Goal: Navigation & Orientation: Find specific page/section

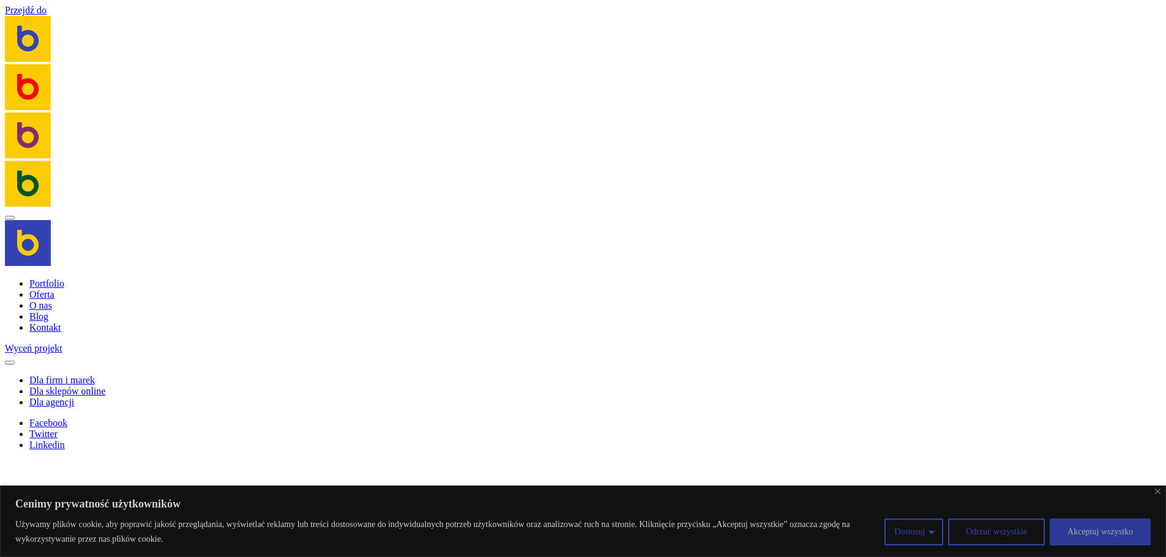
click at [1101, 532] on button "Akceptuj wszystko" at bounding box center [1099, 532] width 101 height 27
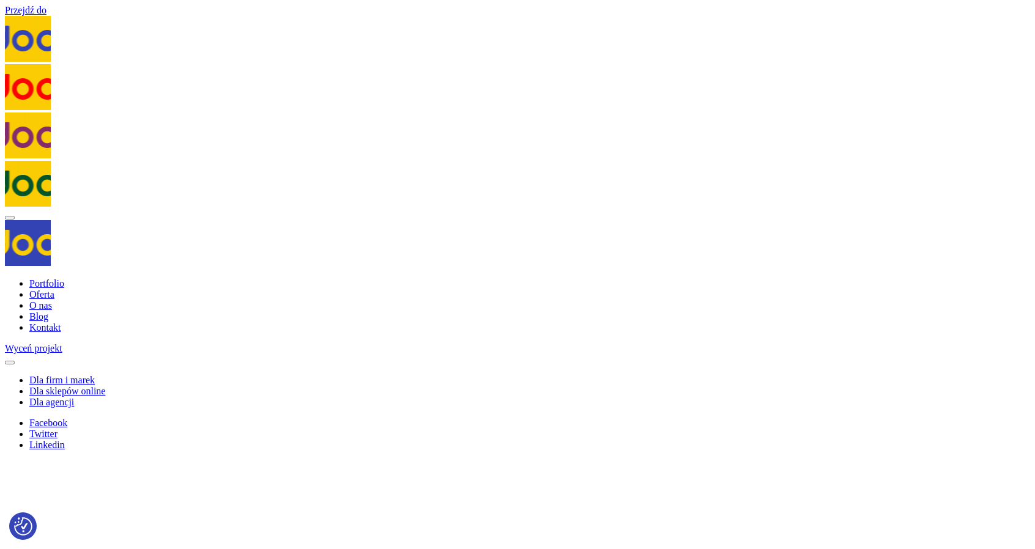
click at [570, 291] on li "Oferta" at bounding box center [529, 294] width 1001 height 11
click at [388, 221] on div at bounding box center [518, 244] width 1026 height 48
